Goal: Transaction & Acquisition: Subscribe to service/newsletter

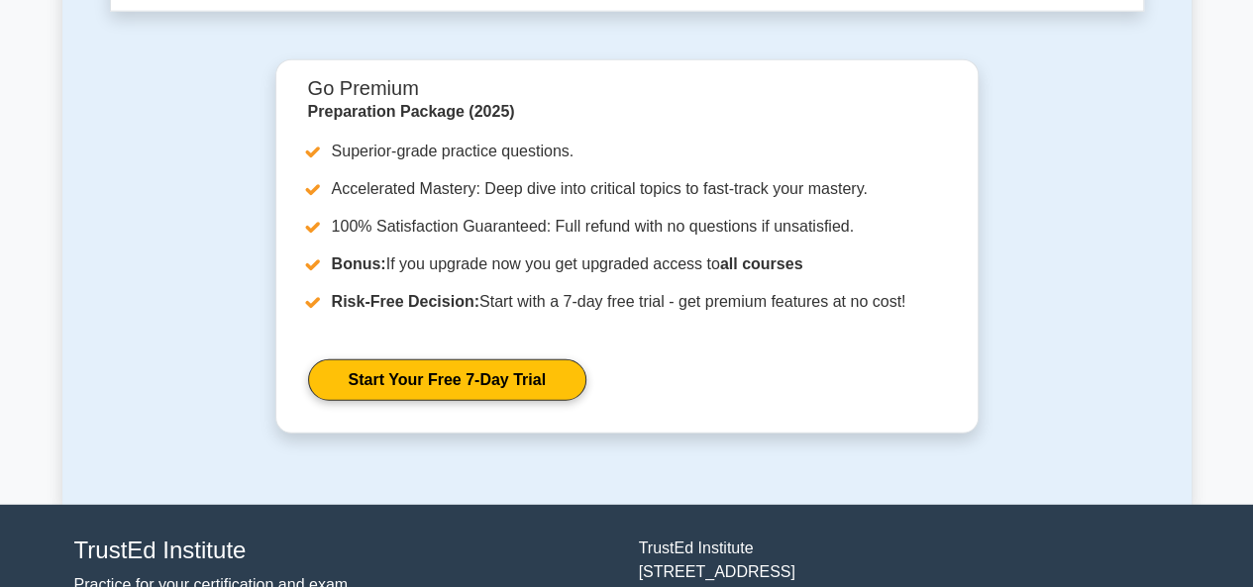
scroll to position [6276, 0]
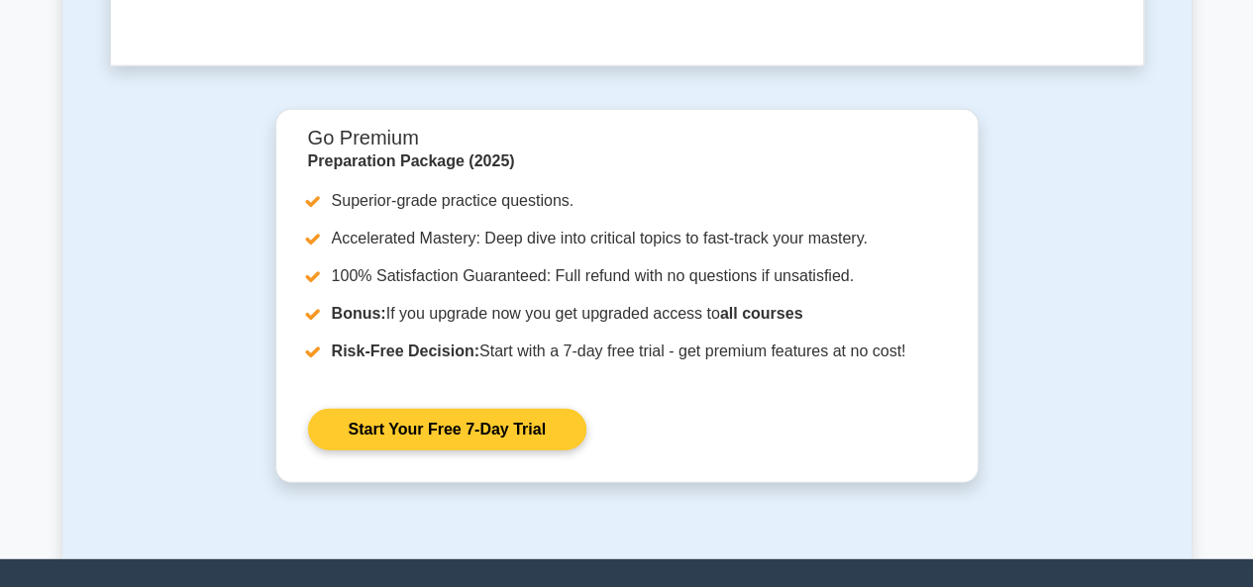
scroll to position [6078, 0]
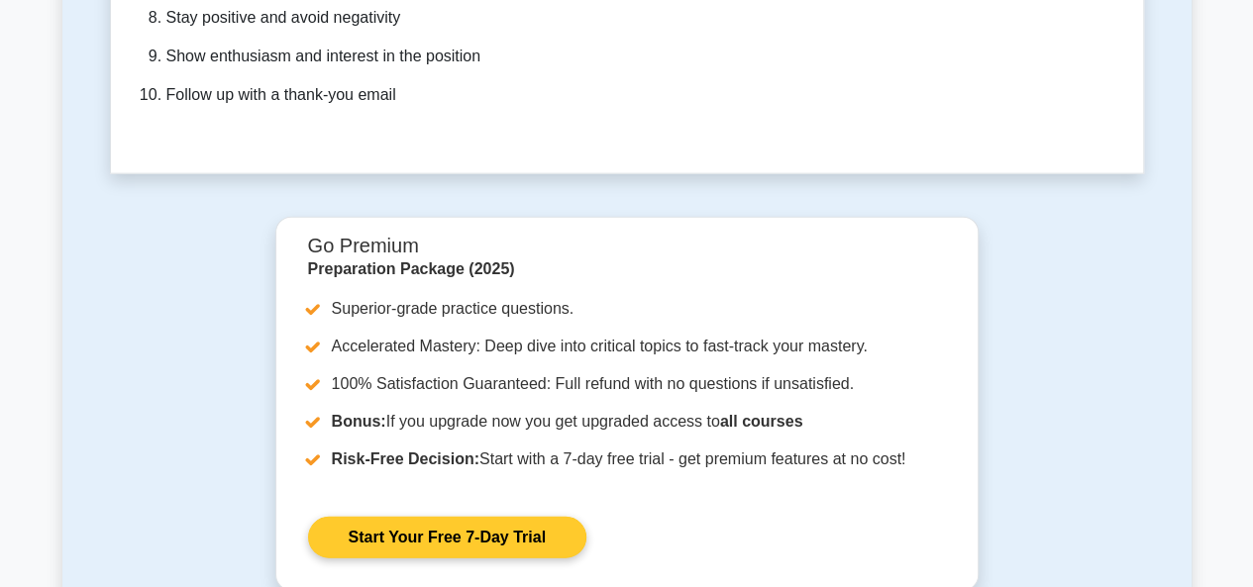
click at [429, 517] on link "Start Your Free 7-Day Trial" at bounding box center [447, 538] width 278 height 42
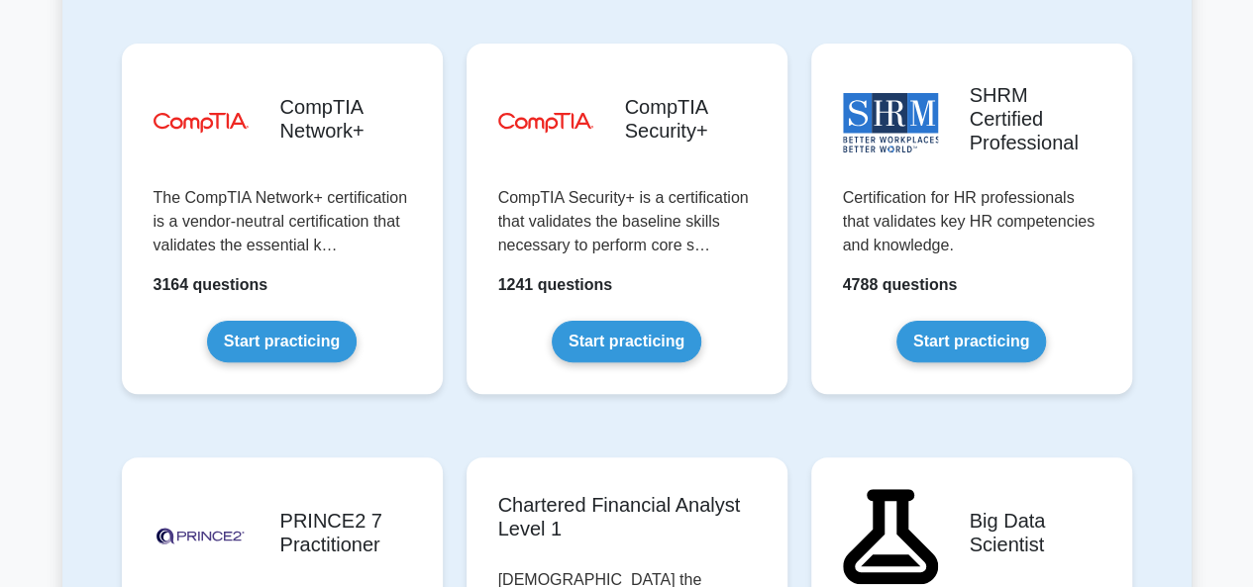
scroll to position [3700, 0]
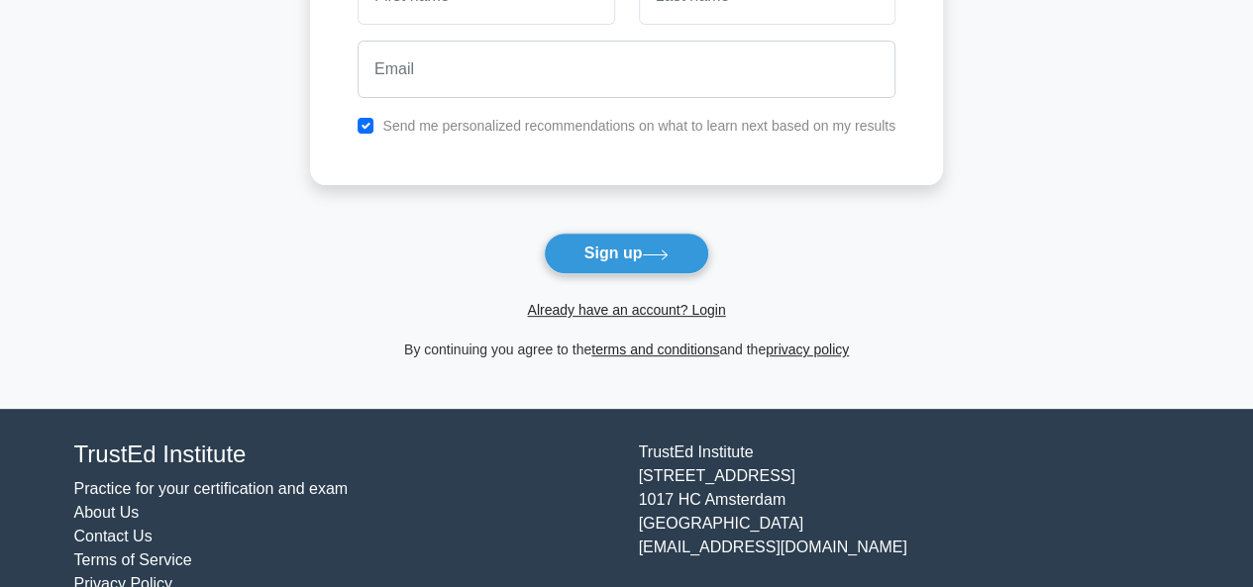
scroll to position [282, 0]
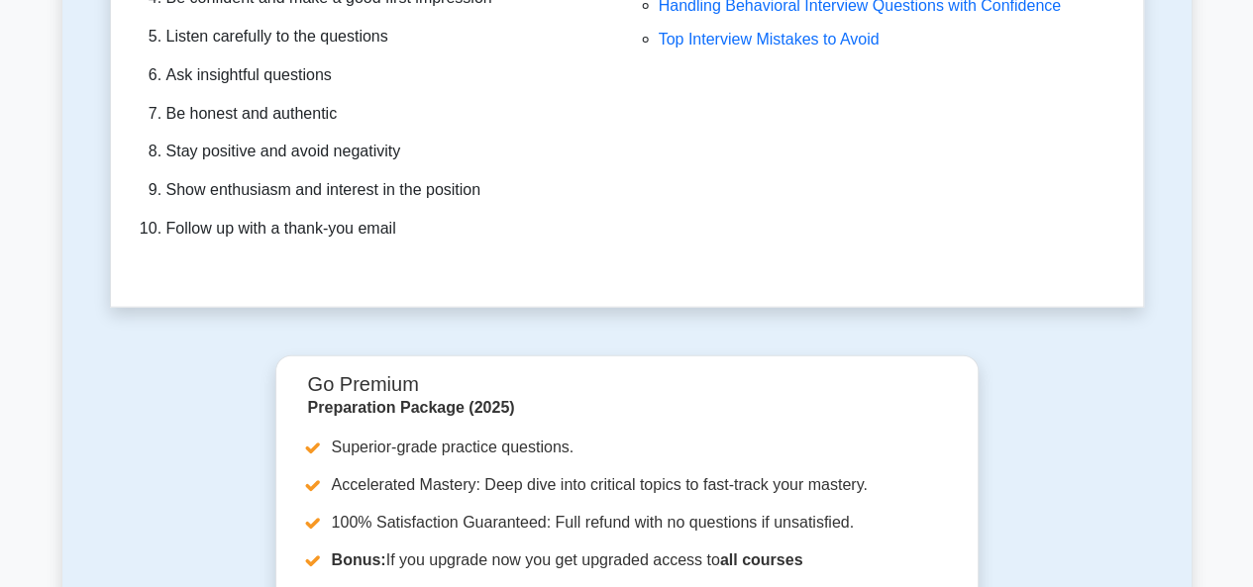
scroll to position [6276, 0]
